Goal: Navigation & Orientation: Find specific page/section

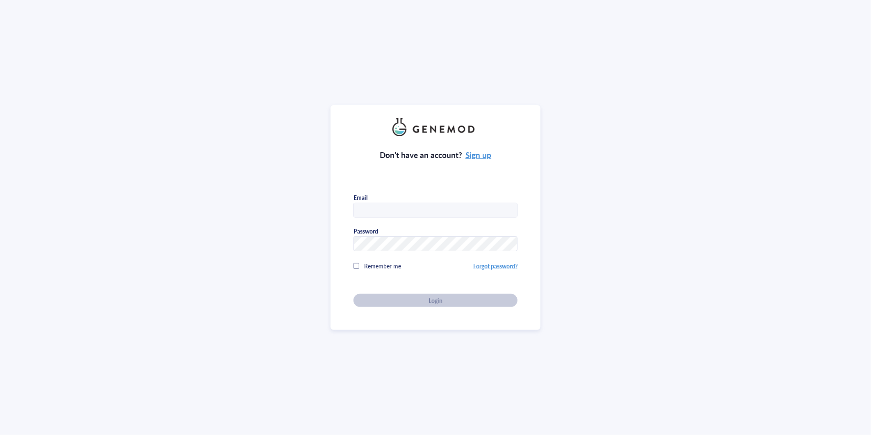
type input "[PERSON_NAME][EMAIL_ADDRESS][PERSON_NAME][PERSON_NAME][DOMAIN_NAME]"
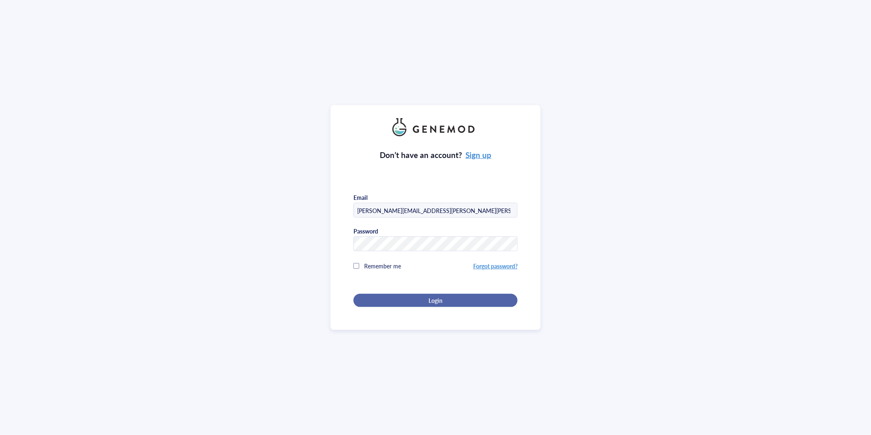
click at [435, 296] on span "Login" at bounding box center [435, 299] width 14 height 7
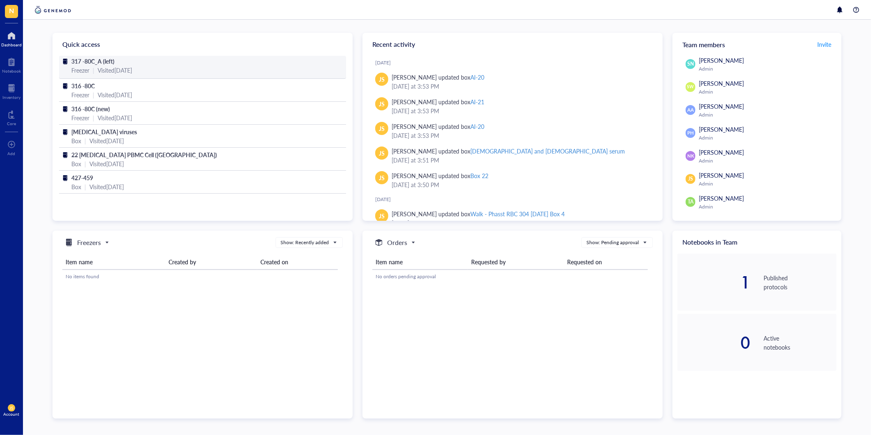
click at [98, 61] on span "317 -80C_A (left)" at bounding box center [92, 61] width 43 height 8
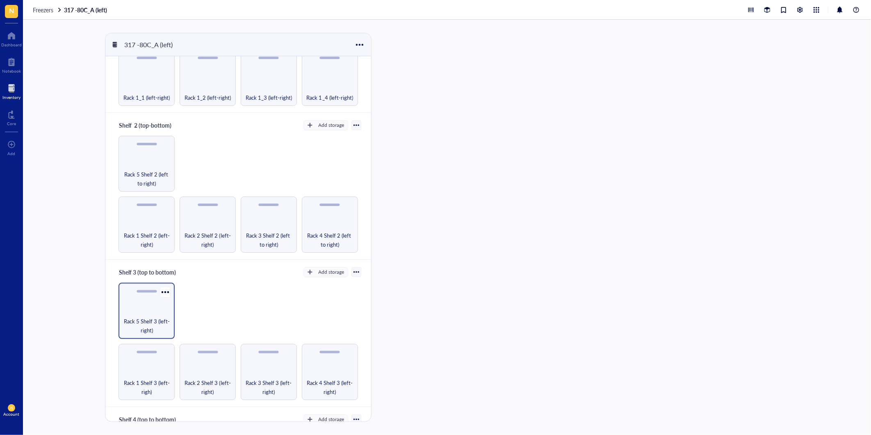
scroll to position [91, 0]
click at [146, 231] on span "Rack 1 Shelf 2 (left-right)" at bounding box center [147, 239] width 48 height 18
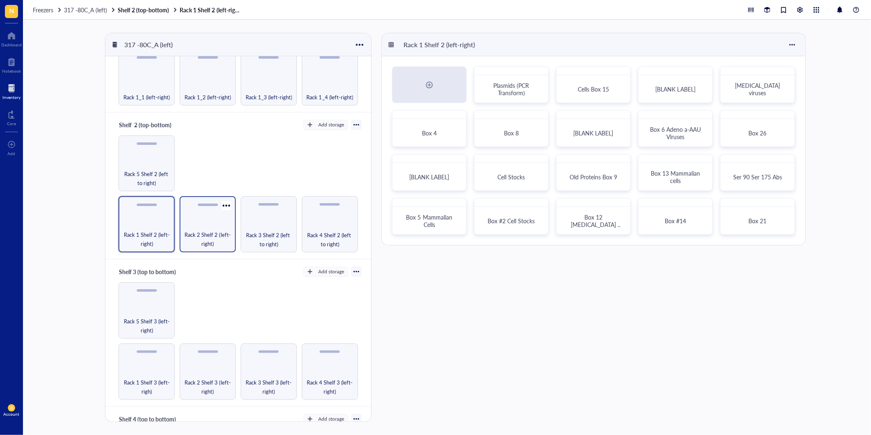
click at [203, 233] on span "Rack 2 Shelf 2 (left-right)" at bounding box center [208, 239] width 48 height 18
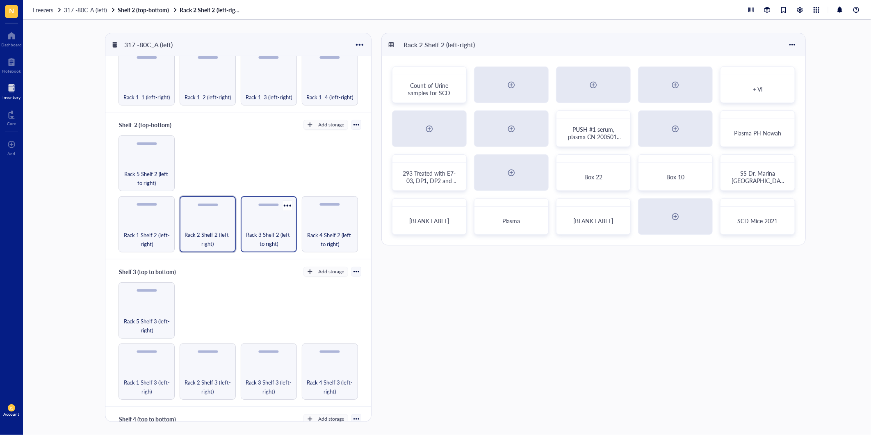
click at [278, 225] on div "Rack 3 Shelf 2 (left to right)" at bounding box center [269, 224] width 56 height 56
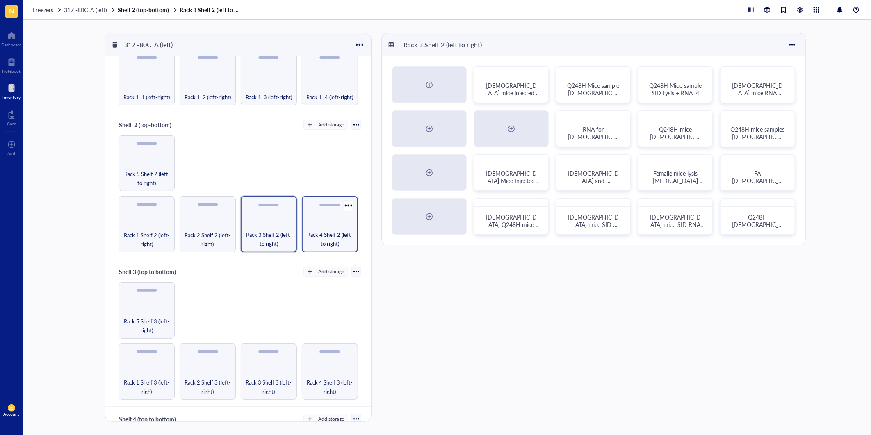
click at [321, 227] on div "Rack 4 Shelf 2 (left to right)" at bounding box center [330, 224] width 56 height 56
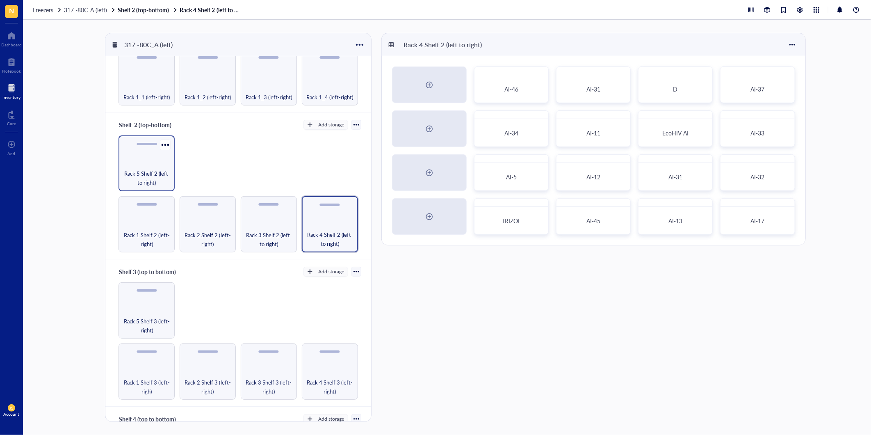
click at [152, 169] on span "Rack 5 Shelf 2 (left to right)" at bounding box center [147, 178] width 48 height 18
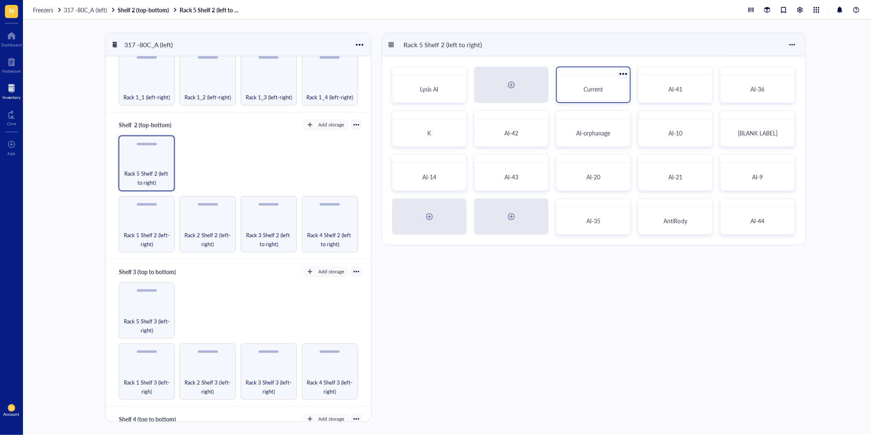
click at [596, 94] on div "Current" at bounding box center [593, 89] width 66 height 20
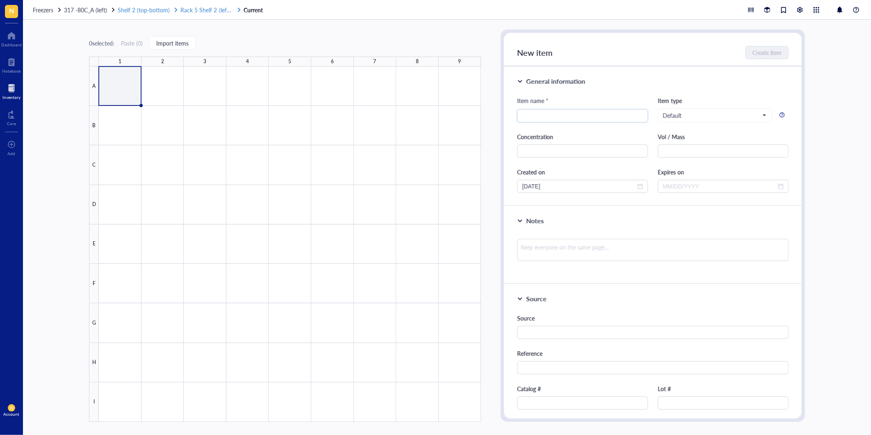
drag, startPoint x: 195, startPoint y: 9, endPoint x: 162, endPoint y: 7, distance: 32.4
click at [195, 9] on span "Rack 5 Shelf 2 (left to right)" at bounding box center [215, 10] width 70 height 8
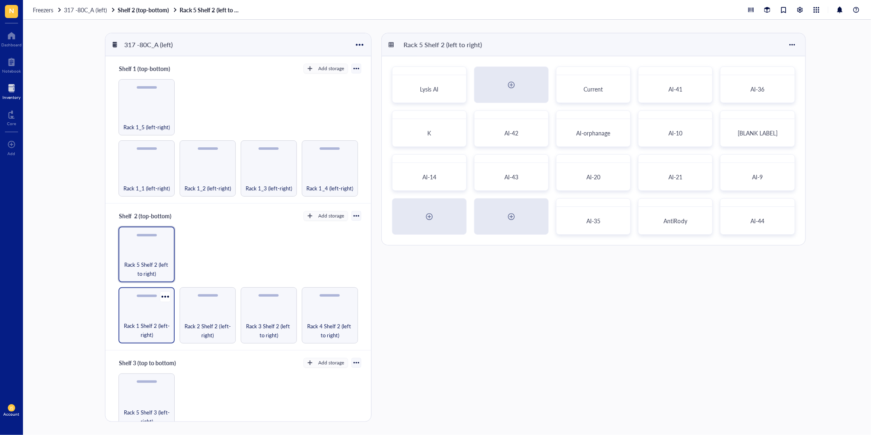
click at [148, 314] on div "Rack 1 Shelf 2 (left-right)" at bounding box center [146, 315] width 56 height 56
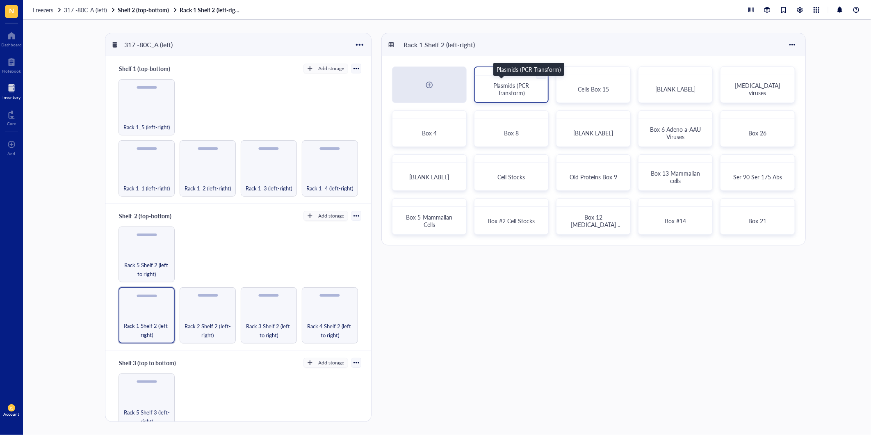
click at [505, 91] on span "Plasmids (PCR Transform)" at bounding box center [511, 89] width 37 height 16
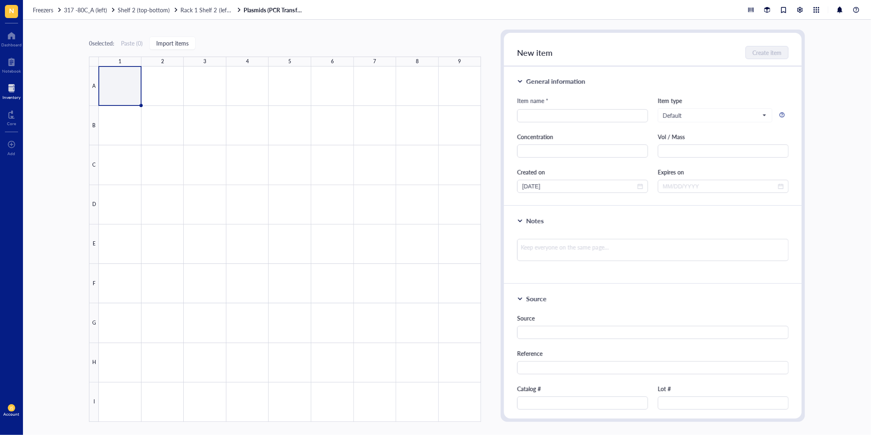
click at [199, 14] on div "Freezers 317 -80C_A (left) Shelf 2 (top-bottom) Rack 1 Shelf 2 (left-right) Pla…" at bounding box center [447, 10] width 848 height 20
click at [198, 9] on span "Rack 1 Shelf 2 (left-right)" at bounding box center [211, 10] width 63 height 8
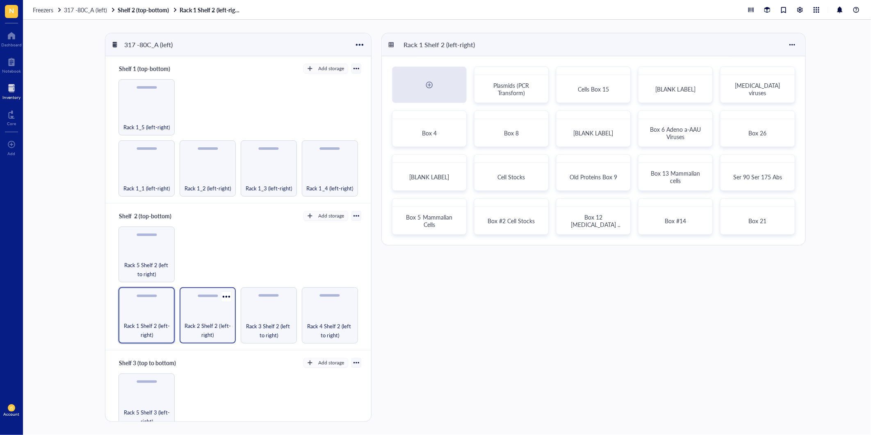
click at [215, 309] on div "Rack 2 Shelf 2 (left-right)" at bounding box center [208, 315] width 56 height 56
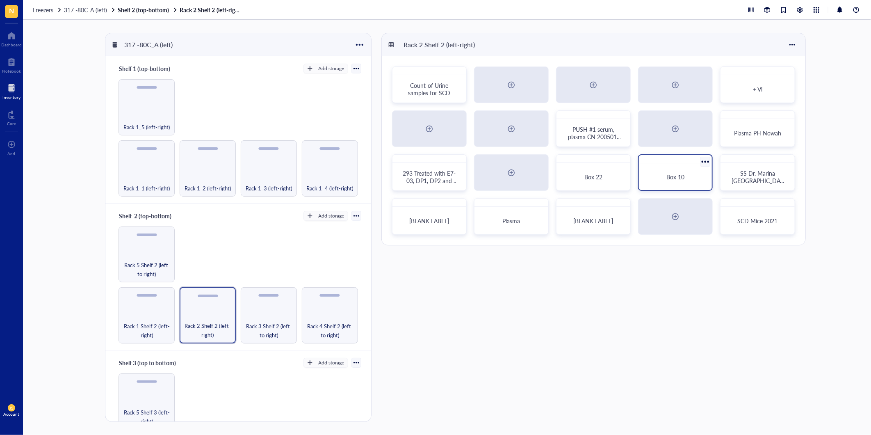
click at [675, 176] on span "Box 10" at bounding box center [675, 177] width 18 height 8
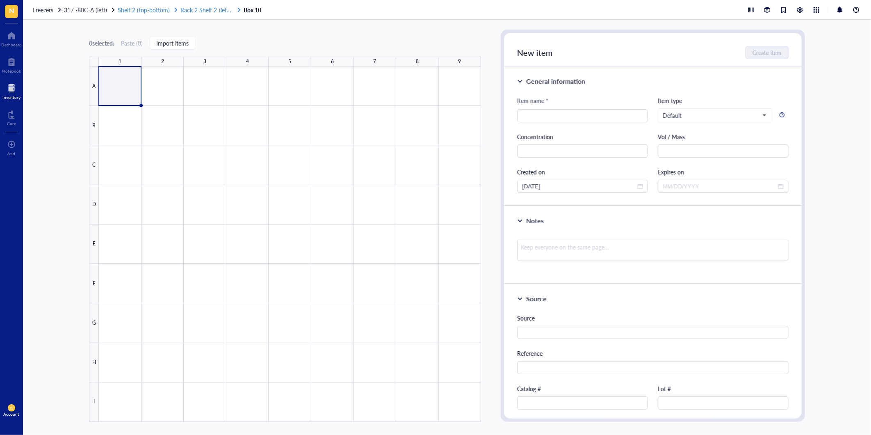
click at [216, 11] on span "Rack 2 Shelf 2 (left-right)" at bounding box center [211, 10] width 63 height 8
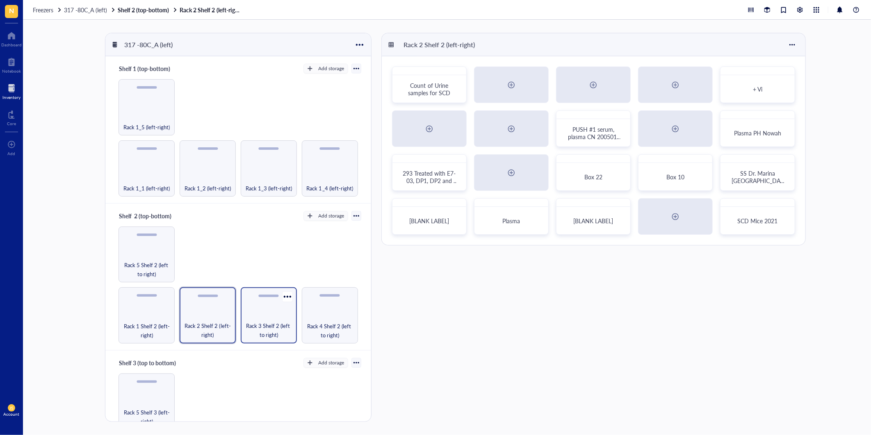
click at [248, 327] on span "Rack 3 Shelf 2 (left to right)" at bounding box center [269, 330] width 48 height 18
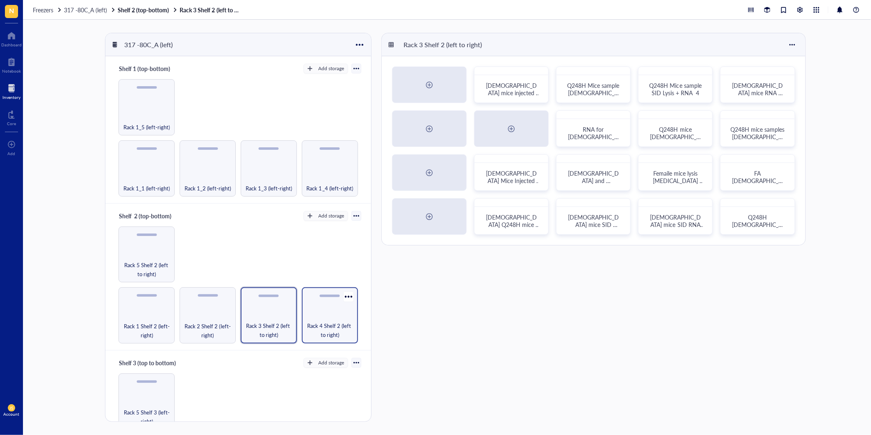
click at [317, 323] on span "Rack 4 Shelf 2 (left to right)" at bounding box center [330, 330] width 48 height 18
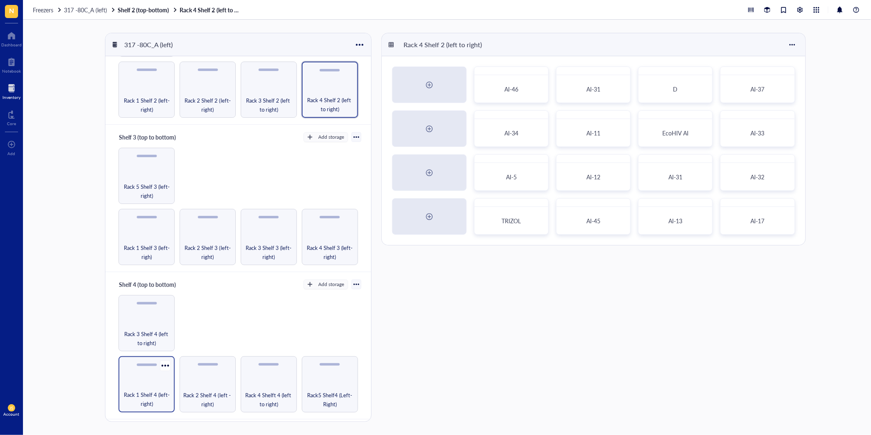
scroll to position [228, 0]
click at [146, 244] on span "Rack 1 Shelf 3 (left-righ)" at bounding box center [147, 250] width 48 height 18
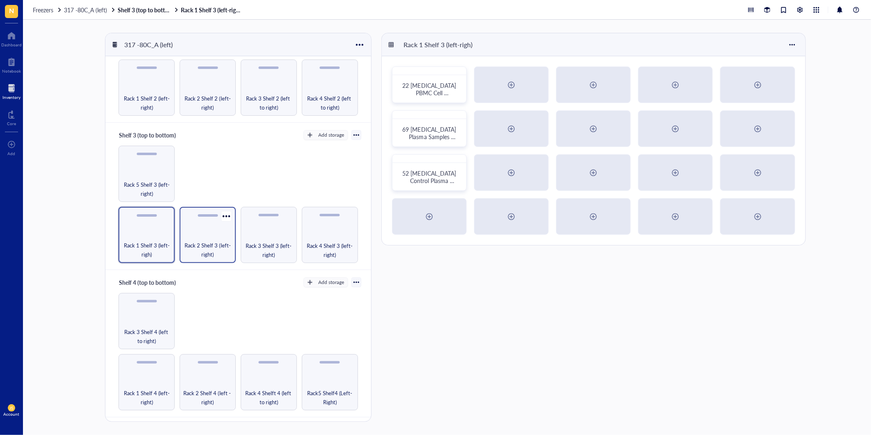
click at [214, 245] on span "Rack 2 Shelf 3 (left-right)" at bounding box center [208, 250] width 48 height 18
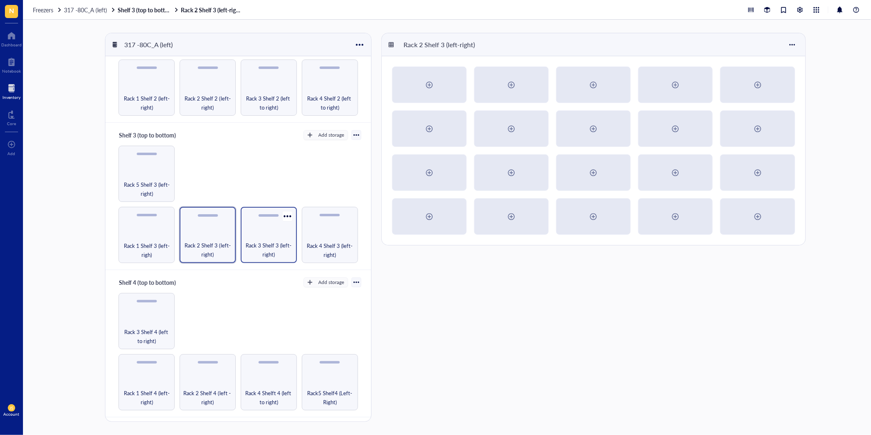
click at [272, 241] on span "Rack 3 Shelf 3 (left-right)" at bounding box center [269, 250] width 48 height 18
click at [265, 241] on span "Rack 3 Shelf 3 (left-right)" at bounding box center [269, 250] width 48 height 18
click at [323, 241] on span "Rack 4 Shelf 3 (left-right)" at bounding box center [330, 250] width 48 height 18
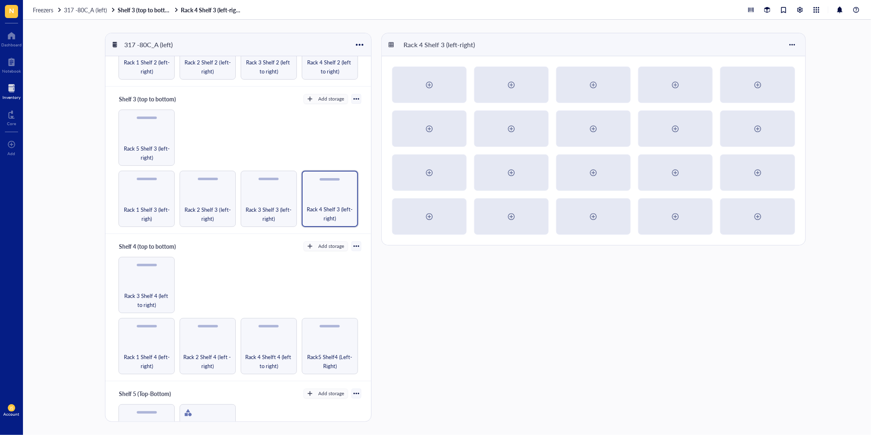
scroll to position [297, 0]
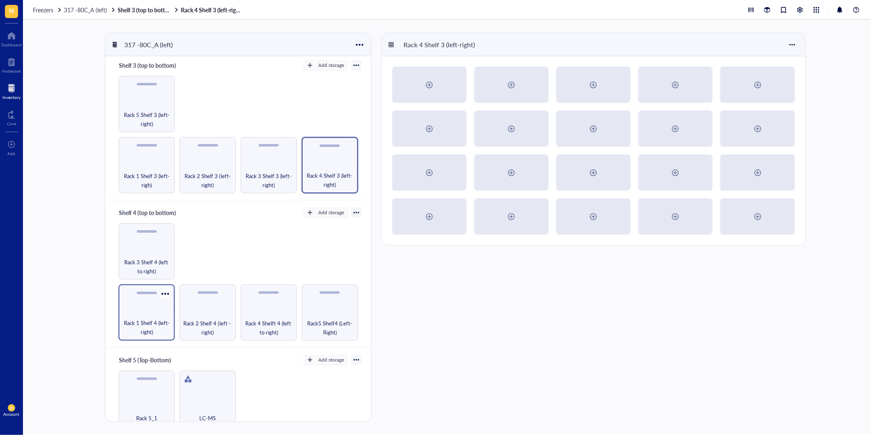
click at [147, 307] on div "Rack 1 Shelf 4 (left-right)" at bounding box center [146, 312] width 56 height 56
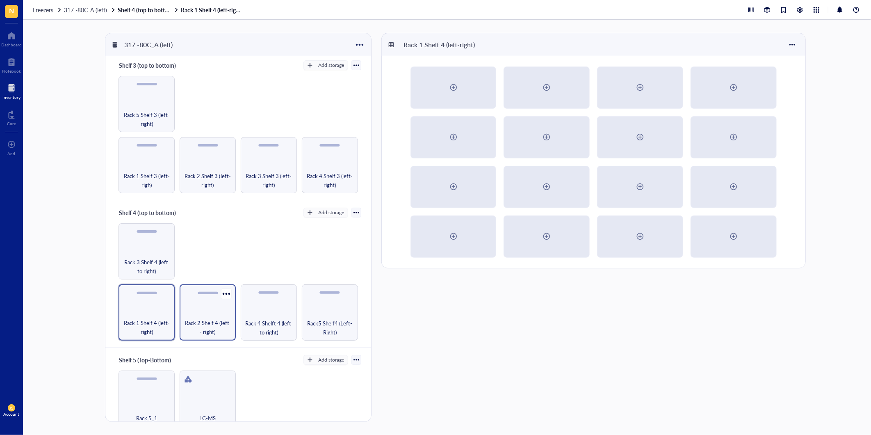
click at [199, 306] on div "Rack 2 Shelf 4 (left - right)" at bounding box center [208, 312] width 56 height 56
click at [269, 318] on span "Rack 4 Shelft 4 (left to right)" at bounding box center [269, 327] width 48 height 18
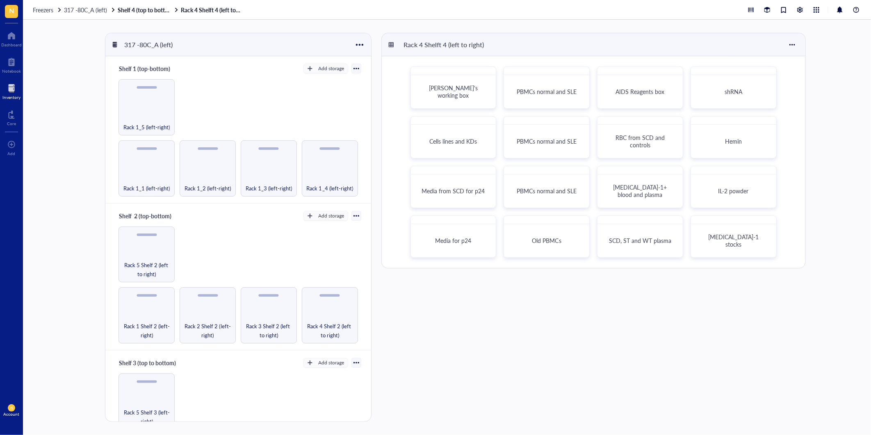
scroll to position [273, 0]
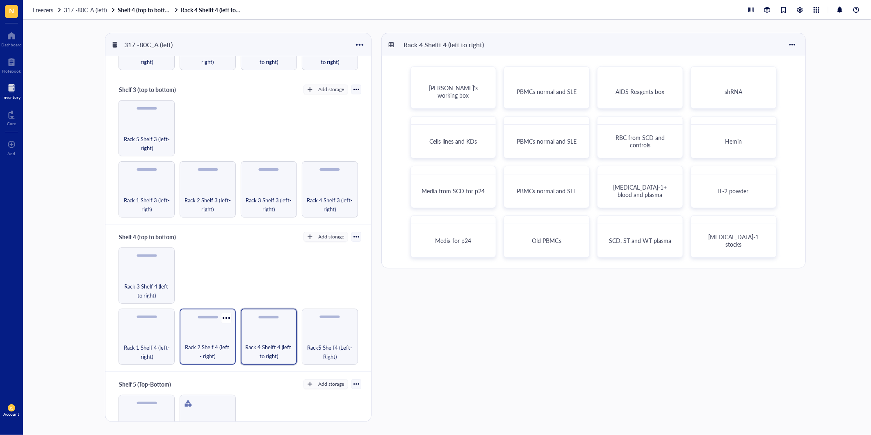
click at [211, 342] on span "Rack 2 Shelf 4 (left - right)" at bounding box center [208, 351] width 48 height 18
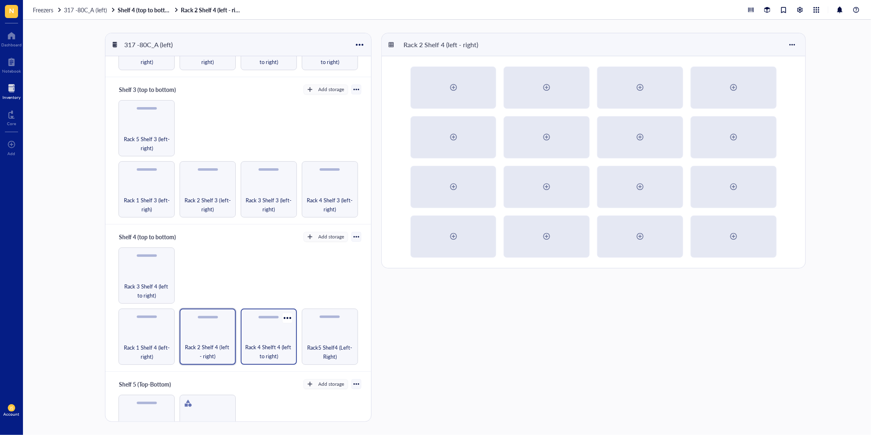
click at [288, 334] on div "Rack 4 Shelft 4 (left to right)" at bounding box center [269, 336] width 56 height 56
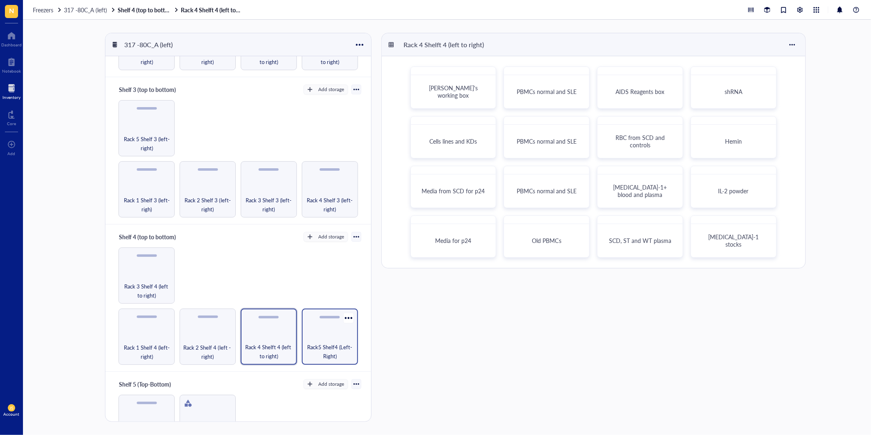
click at [313, 334] on div "Rack5 Shelf4 (Left-Right)" at bounding box center [330, 336] width 56 height 56
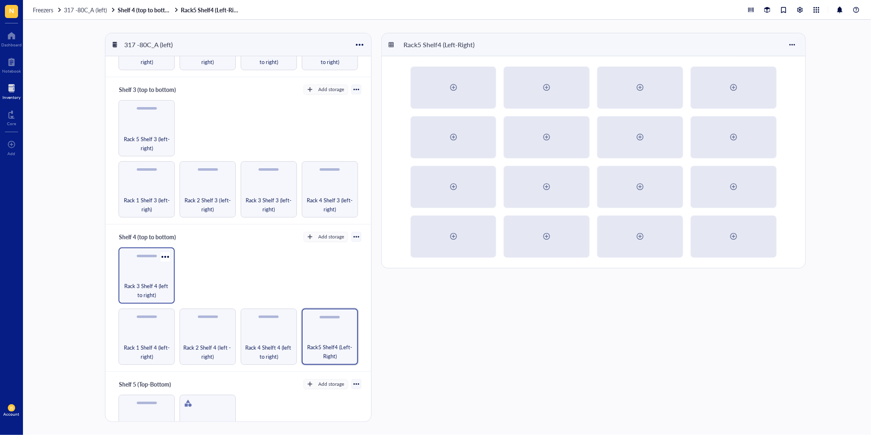
click at [142, 284] on span "Rack 3 Shelf 4 (left to right)" at bounding box center [147, 290] width 48 height 18
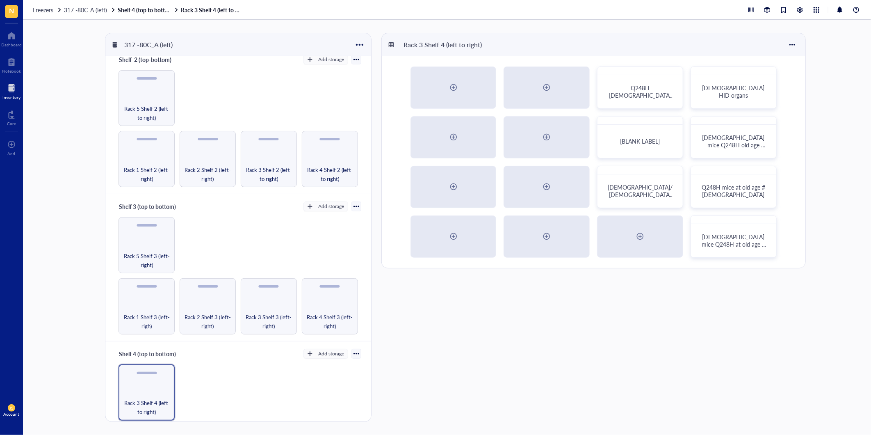
scroll to position [161, 0]
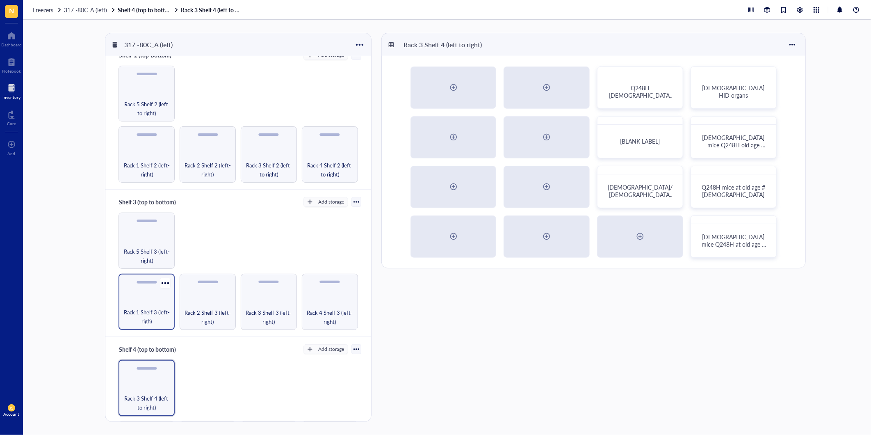
click at [143, 297] on div "Rack 1 Shelf 3 (left-righ)" at bounding box center [146, 301] width 56 height 56
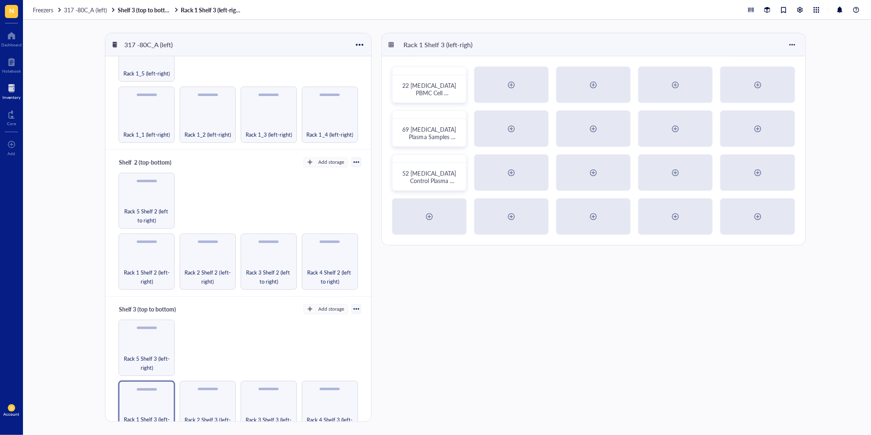
scroll to position [137, 0]
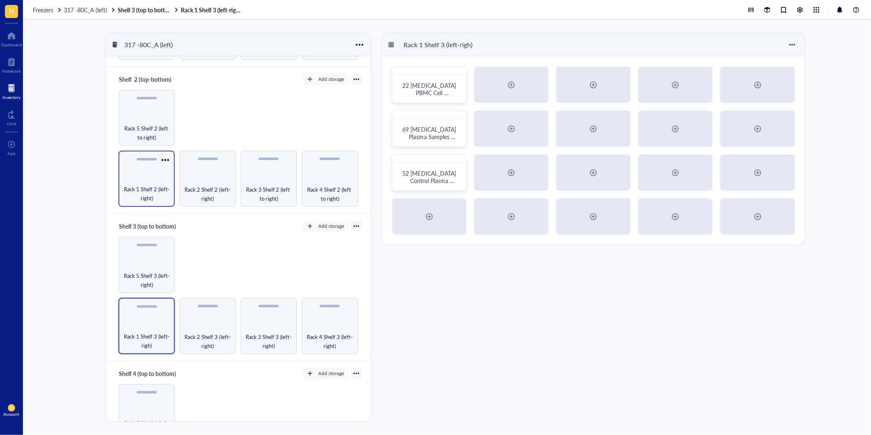
click at [149, 187] on span "Rack 1 Shelf 2 (left-right)" at bounding box center [147, 193] width 48 height 18
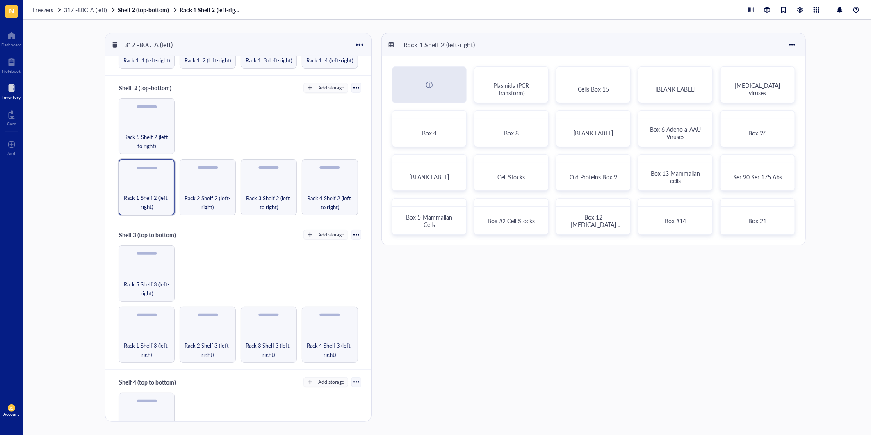
scroll to position [137, 0]
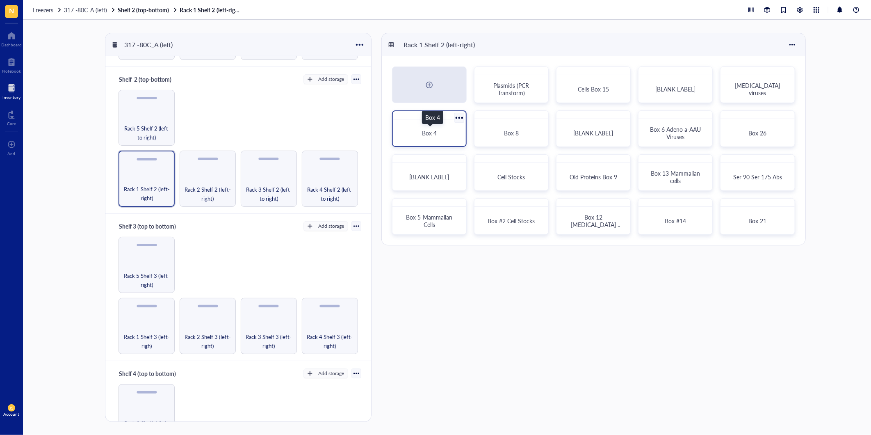
click at [416, 134] on div "Box 4" at bounding box center [429, 132] width 53 height 7
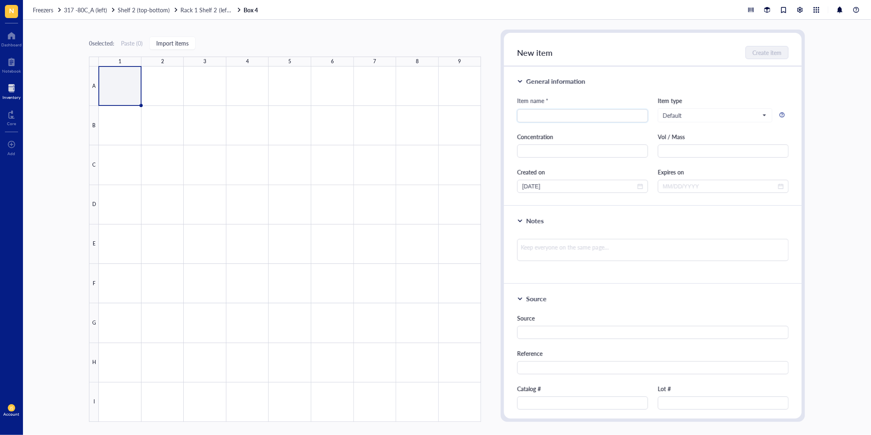
drag, startPoint x: 196, startPoint y: 8, endPoint x: 203, endPoint y: 18, distance: 12.2
click at [196, 8] on span "Rack 1 Shelf 2 (left-right)" at bounding box center [211, 10] width 63 height 8
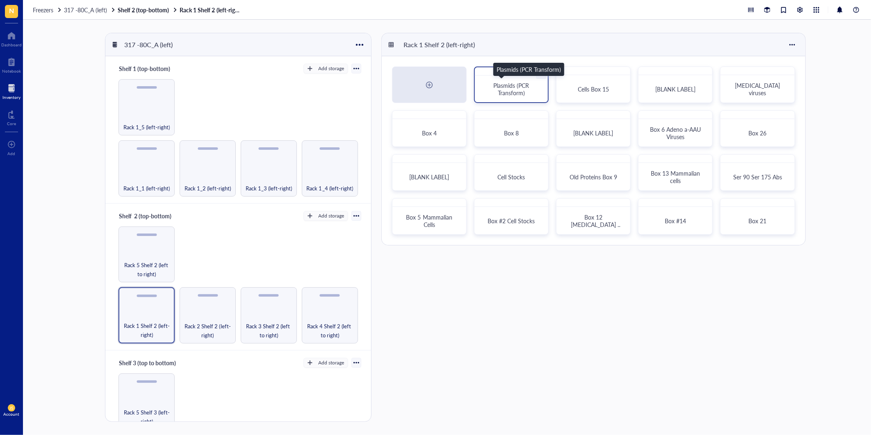
click at [514, 90] on span "Plasmids (PCR Transform)" at bounding box center [511, 89] width 37 height 16
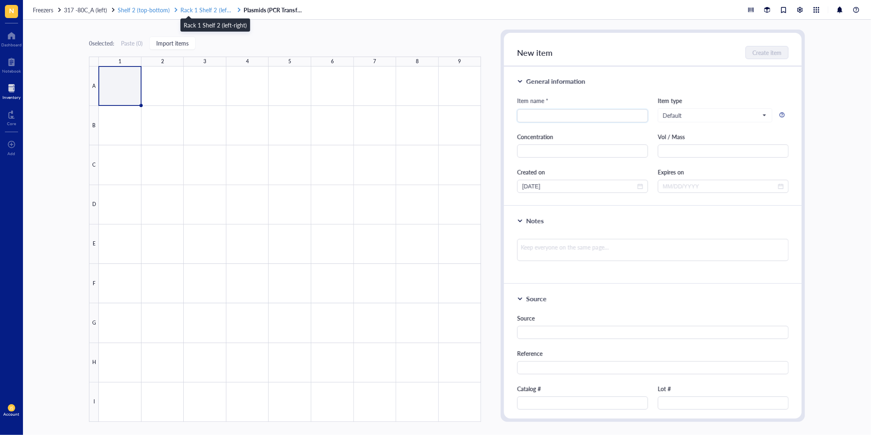
click at [218, 10] on span "Rack 1 Shelf 2 (left-right)" at bounding box center [211, 10] width 63 height 8
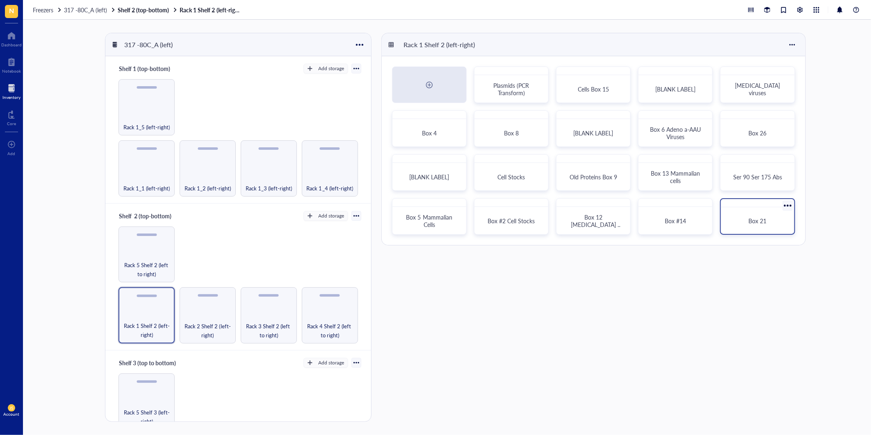
click at [760, 222] on span "Box 21" at bounding box center [758, 220] width 18 height 8
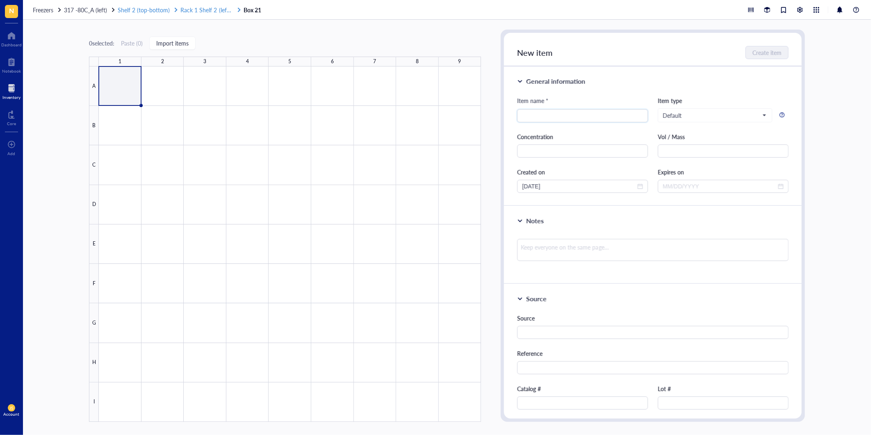
click at [222, 11] on span "Rack 1 Shelf 2 (left-right)" at bounding box center [211, 10] width 63 height 8
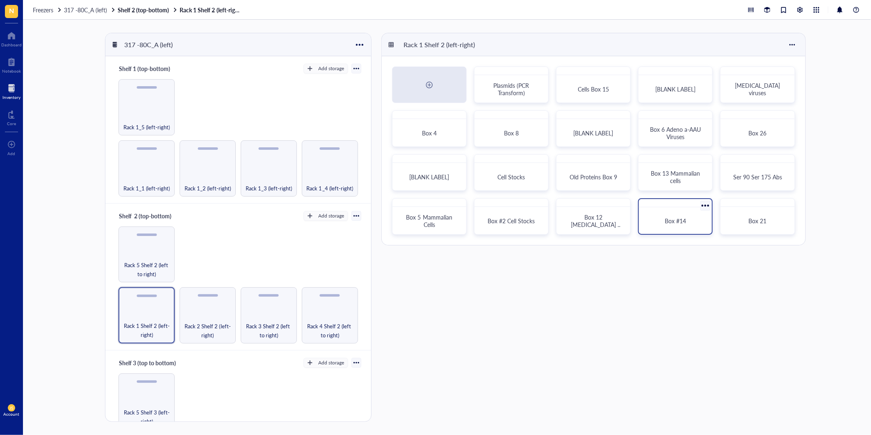
click at [670, 216] on span "Box #14" at bounding box center [675, 220] width 21 height 8
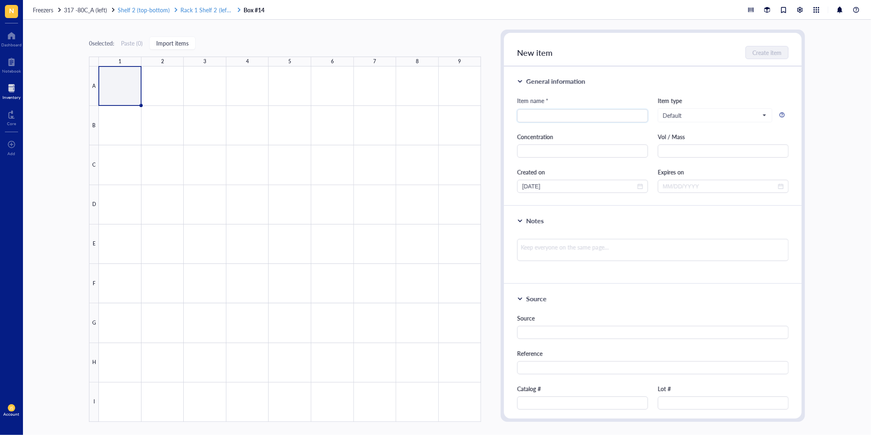
click at [207, 9] on span "Rack 1 Shelf 2 (left-right)" at bounding box center [211, 10] width 63 height 8
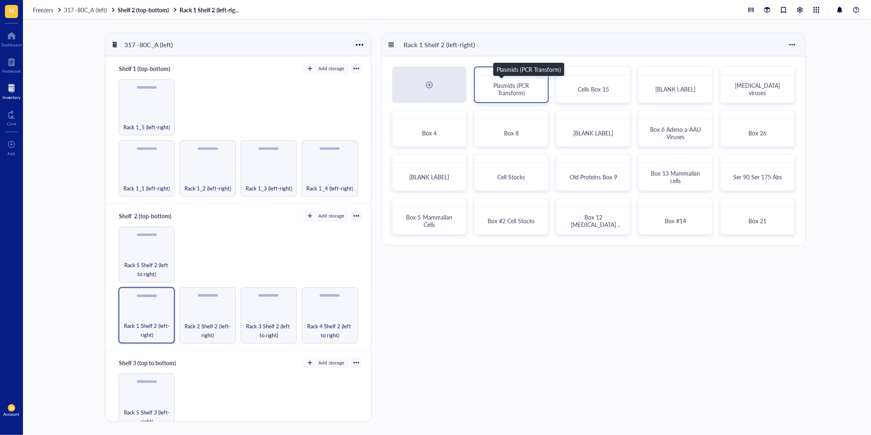
click at [511, 90] on span "Plasmids (PCR Transform)" at bounding box center [511, 89] width 37 height 16
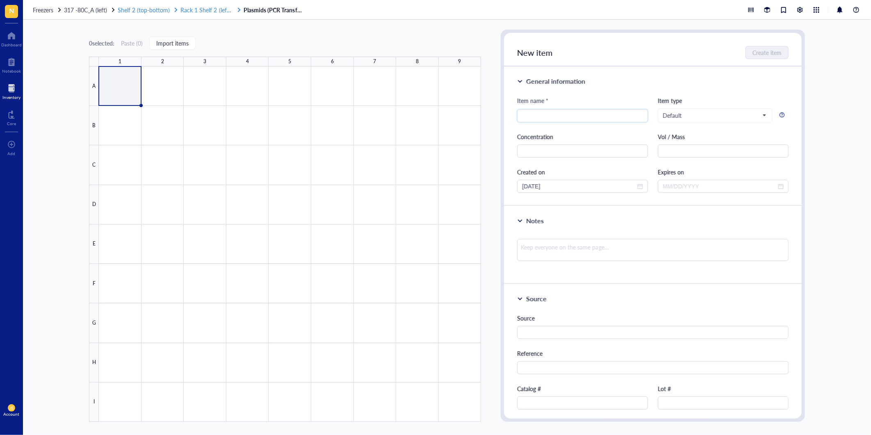
click at [187, 9] on span "Rack 1 Shelf 2 (left-right)" at bounding box center [211, 10] width 63 height 8
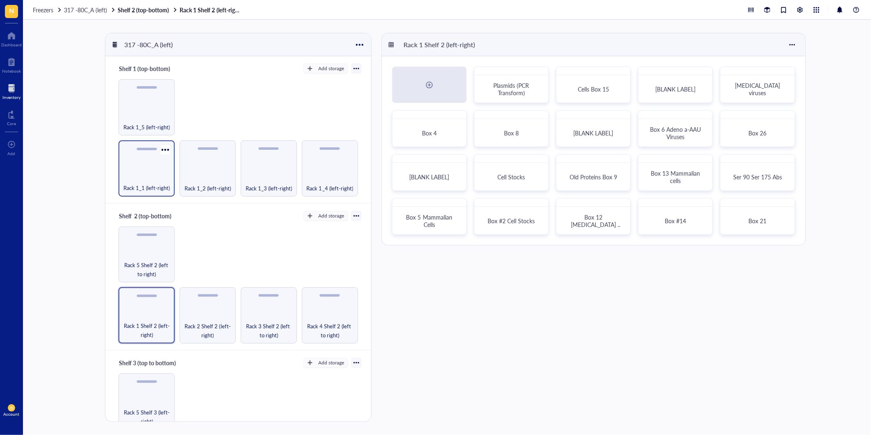
click at [133, 168] on div "Rack 1_1 (left-right)" at bounding box center [146, 168] width 56 height 56
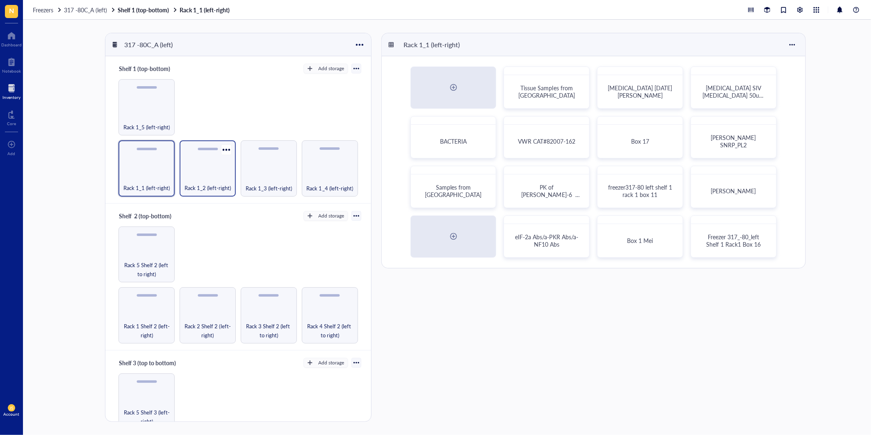
click at [205, 175] on div "Rack 1_2 (left-right)" at bounding box center [208, 183] width 48 height 18
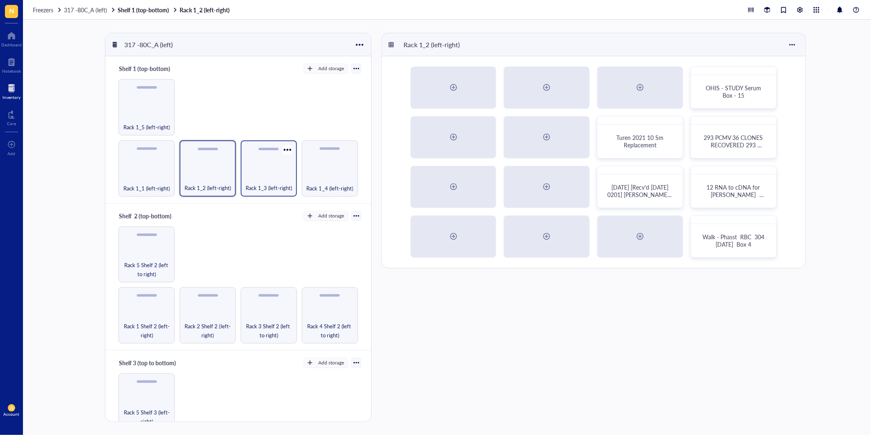
click at [253, 178] on div "Rack 1_3 (left-right)" at bounding box center [269, 183] width 48 height 18
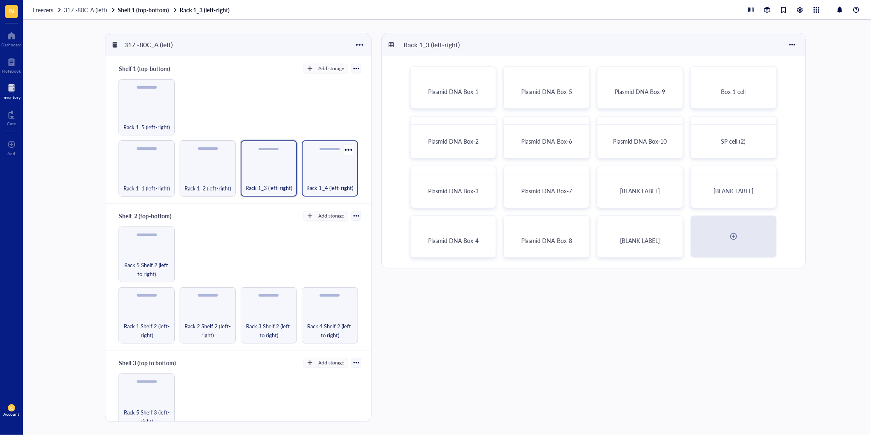
drag, startPoint x: 313, startPoint y: 177, endPoint x: 312, endPoint y: 182, distance: 4.6
click at [312, 182] on div "Rack 1_4 (left-right)" at bounding box center [330, 183] width 48 height 18
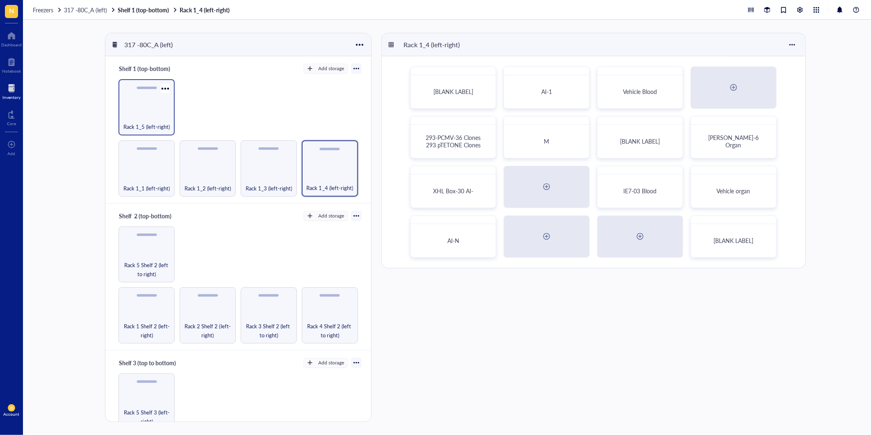
click at [142, 118] on div "Rack 1_5 (left-right)" at bounding box center [147, 122] width 48 height 18
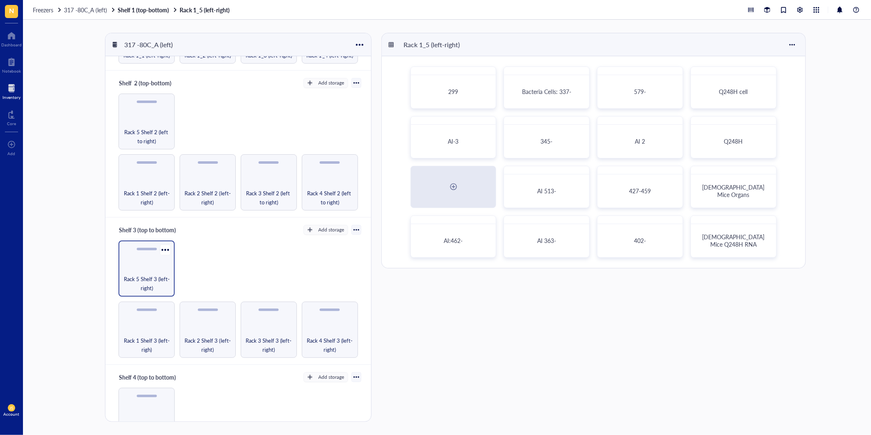
scroll to position [182, 0]
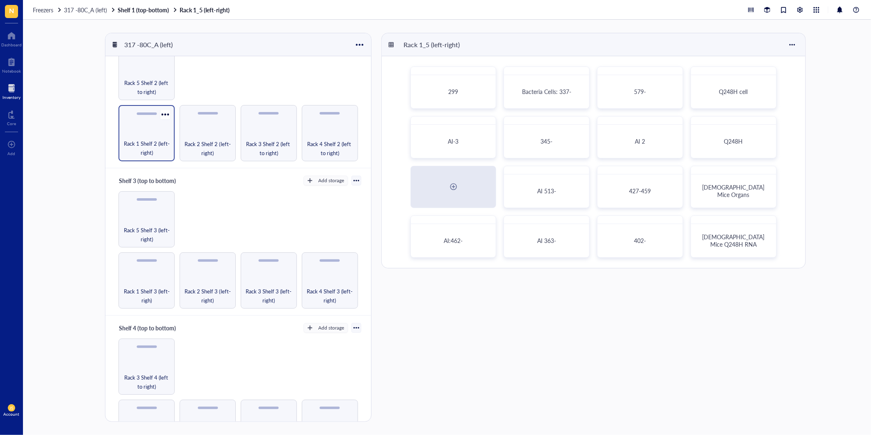
click at [145, 144] on span "Rack 1 Shelf 2 (left-right)" at bounding box center [147, 148] width 48 height 18
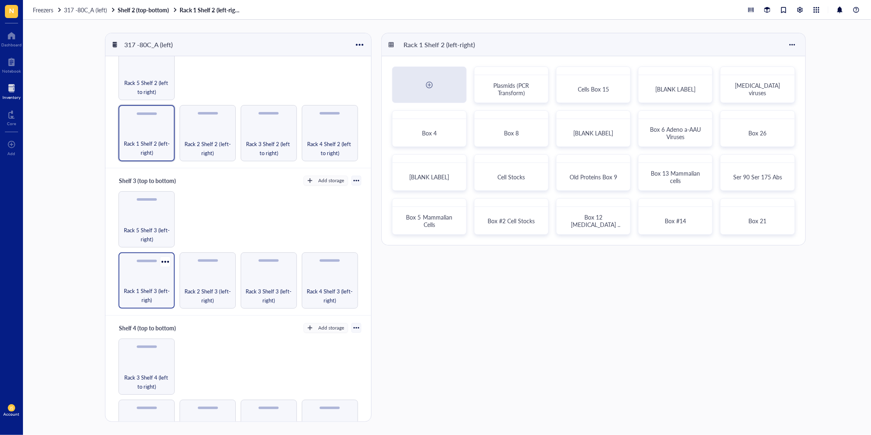
click at [150, 270] on div "Rack 1 Shelf 3 (left-righ)" at bounding box center [146, 280] width 56 height 56
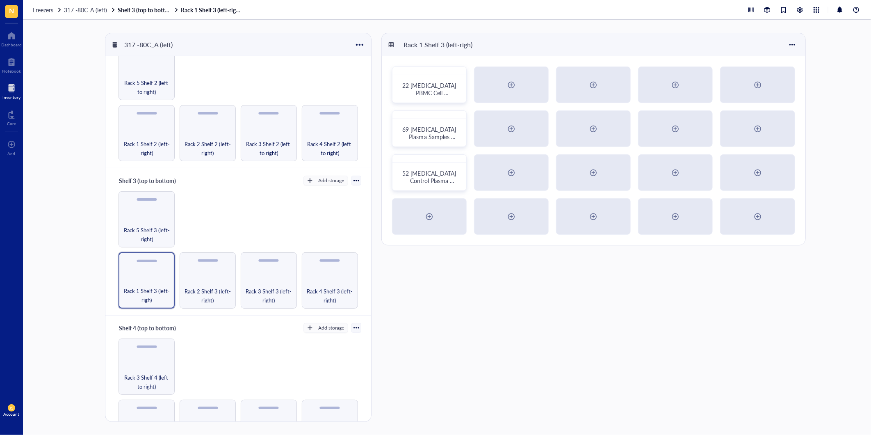
click at [236, 292] on div "Rack 1 Shelf 3 (left-righ) Rack 2 Shelf 3 (left-right) Rack 3 Shelf 3 (left-rig…" at bounding box center [238, 249] width 246 height 117
click at [228, 290] on span "Rack 2 Shelf 3 (left-right)" at bounding box center [208, 295] width 48 height 18
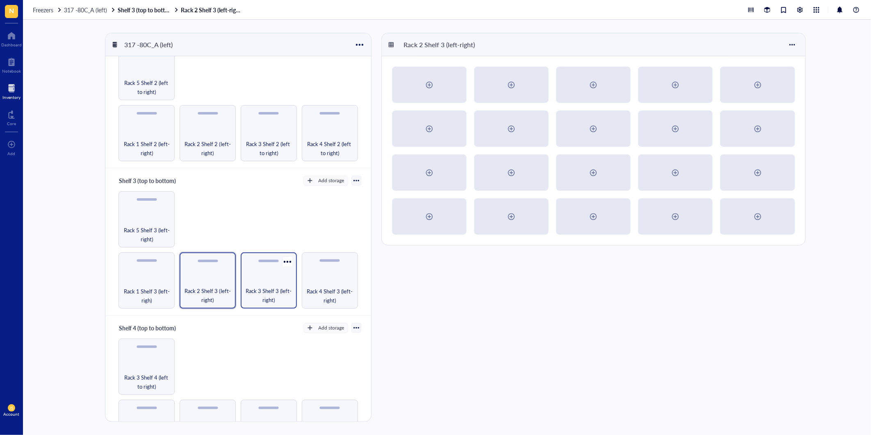
click at [261, 286] on span "Rack 3 Shelf 3 (left-right)" at bounding box center [269, 295] width 48 height 18
click at [339, 288] on span "Rack 4 Shelf 3 (left-right)" at bounding box center [330, 295] width 48 height 18
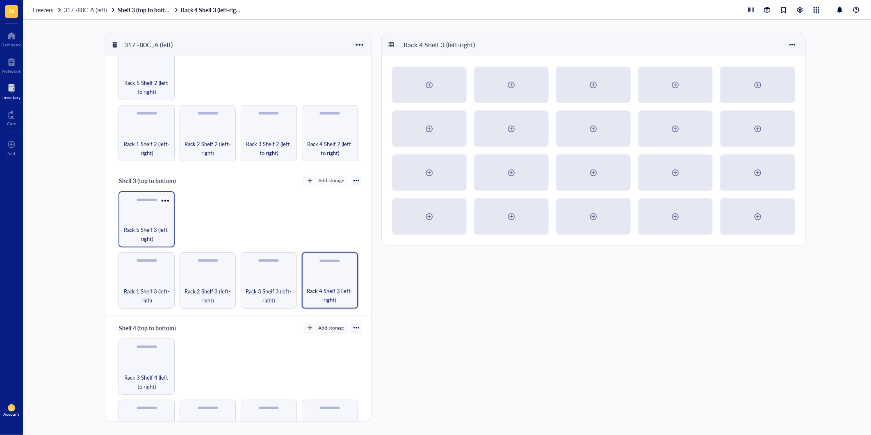
click at [156, 225] on span "Rack 5 Shelf 3 (left-right)" at bounding box center [147, 234] width 48 height 18
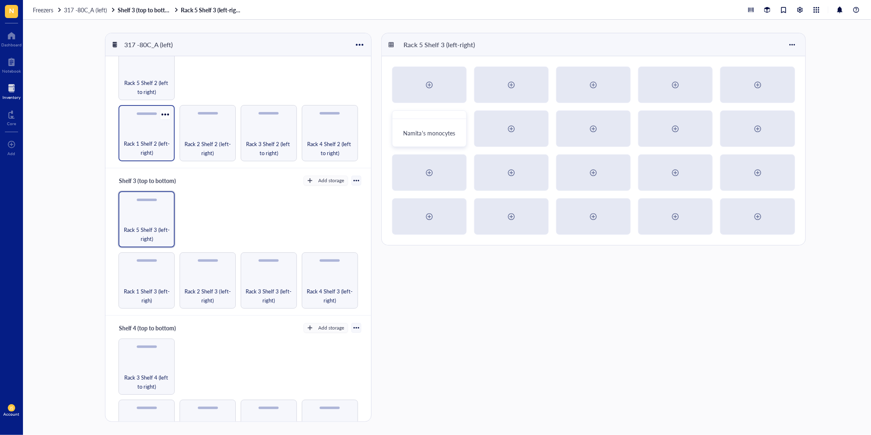
click at [148, 139] on span "Rack 1 Shelf 2 (left-right)" at bounding box center [147, 148] width 48 height 18
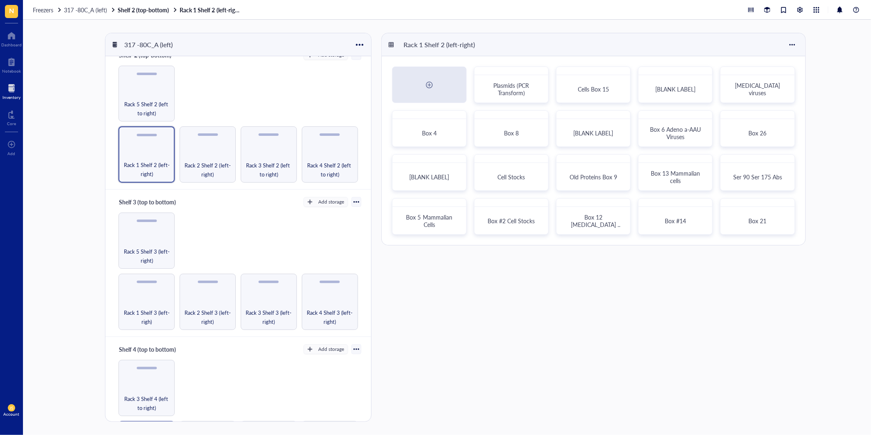
scroll to position [297, 0]
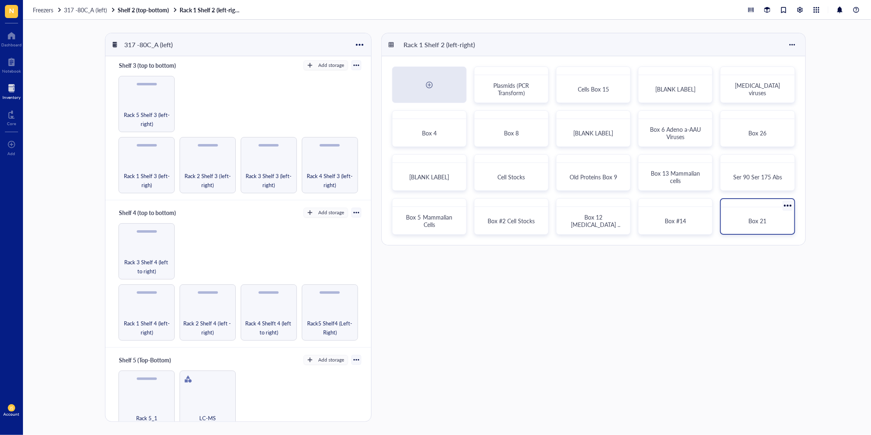
click at [763, 220] on span "Box 21" at bounding box center [758, 220] width 18 height 8
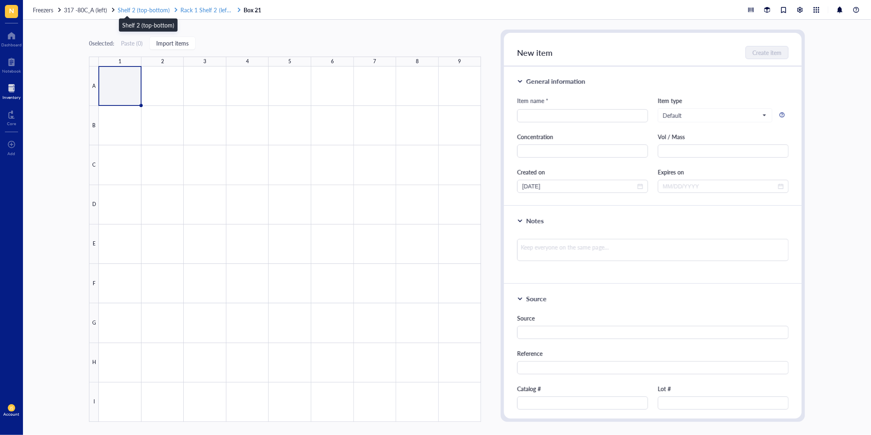
click at [146, 11] on span "Shelf 2 (top-bottom)" at bounding box center [144, 10] width 52 height 8
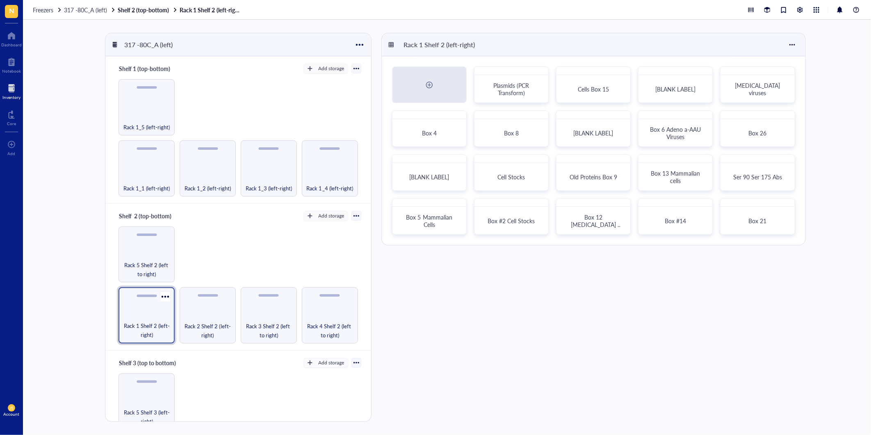
click at [129, 314] on div "Rack 1 Shelf 2 (left-right)" at bounding box center [146, 315] width 56 height 56
click at [203, 316] on div "Rack 2 Shelf 2 (left-right)" at bounding box center [208, 315] width 56 height 56
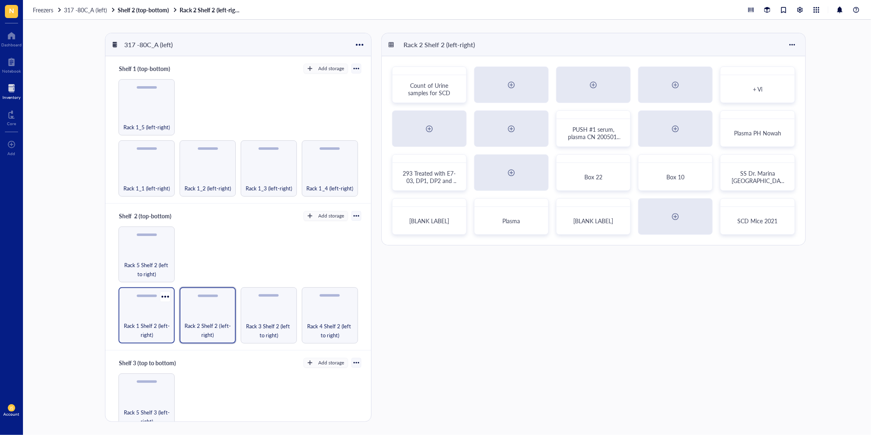
click at [159, 316] on div "Rack 1 Shelf 2 (left-right)" at bounding box center [146, 315] width 56 height 56
